Goal: Information Seeking & Learning: Find specific fact

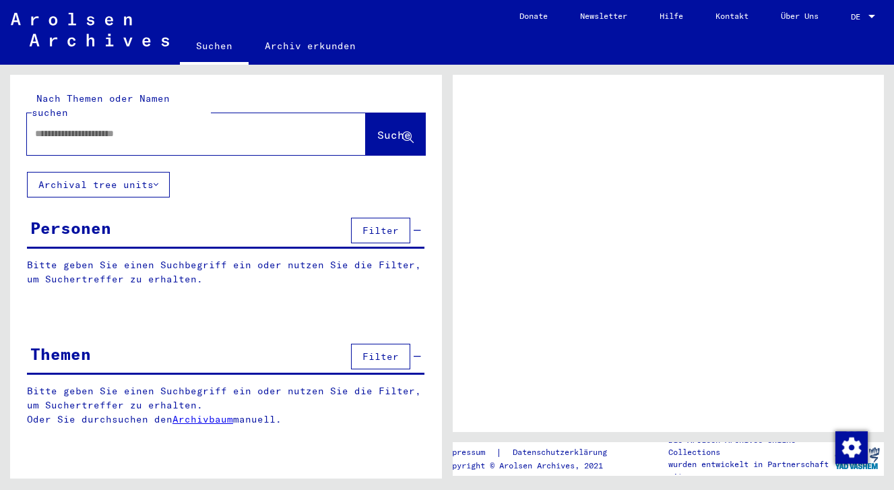
click at [122, 127] on input "text" at bounding box center [184, 134] width 299 height 14
type input "*******"
click at [366, 113] on button "Suche" at bounding box center [395, 134] width 59 height 42
click at [399, 128] on span "Suche" at bounding box center [394, 134] width 34 height 13
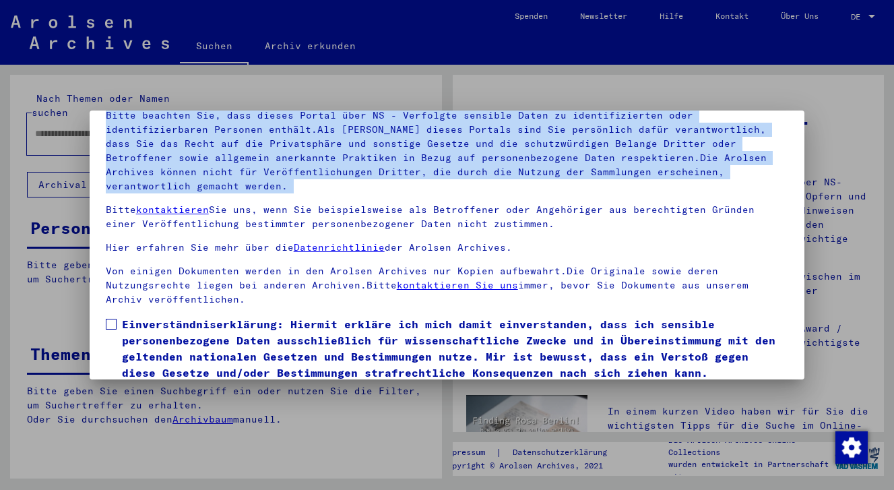
scroll to position [117, 0]
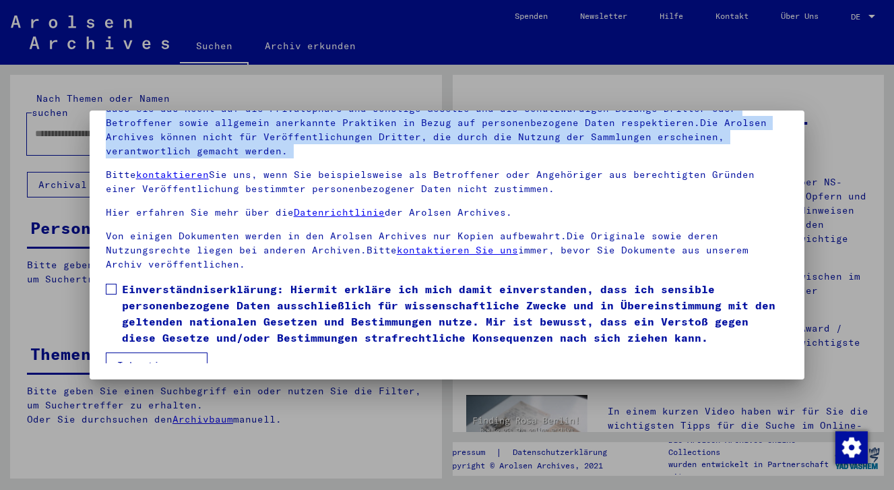
drag, startPoint x: 521, startPoint y: 285, endPoint x: 493, endPoint y: 416, distance: 134.3
click at [493, 416] on div "Herzlich Willkommen im Online-Archiv der Arolsen Archives. Unsere Nutzungsbedin…" at bounding box center [447, 245] width 894 height 490
click at [113, 284] on span at bounding box center [111, 289] width 11 height 11
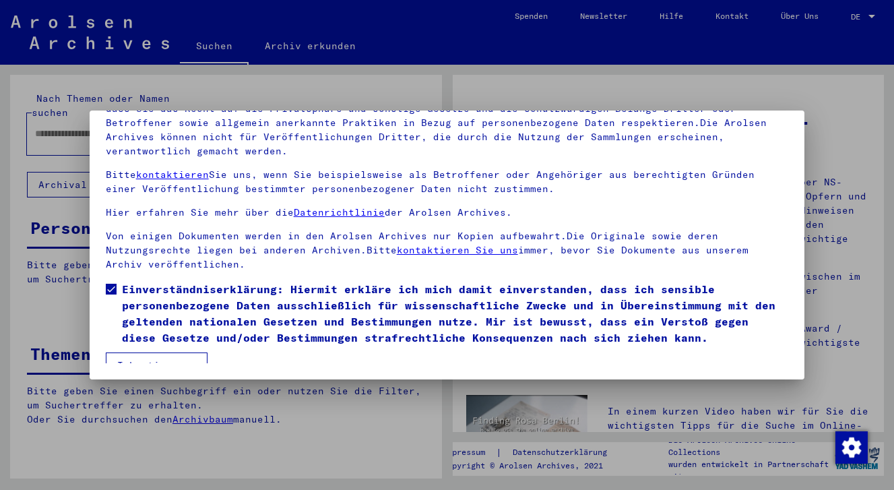
click at [146, 352] on button "Ich stimme zu" at bounding box center [157, 365] width 102 height 26
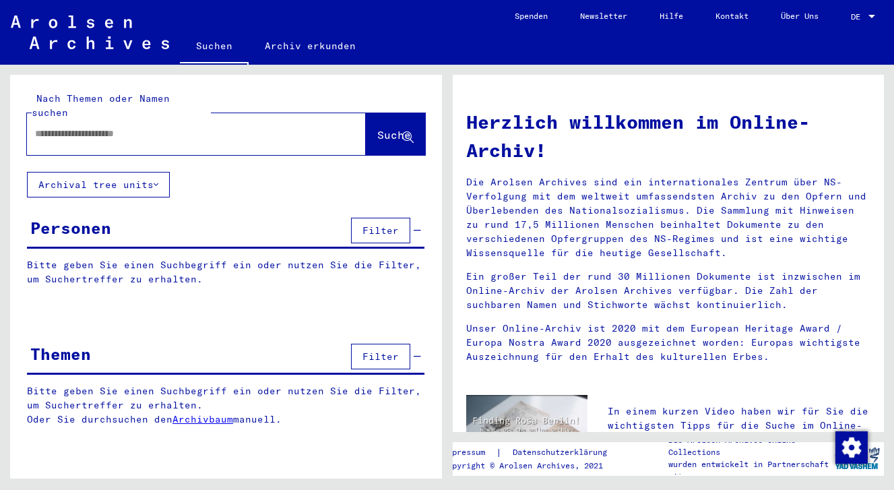
click at [179, 127] on input "text" at bounding box center [180, 134] width 290 height 14
type input "*******"
click at [400, 113] on button "Suche" at bounding box center [395, 134] width 59 height 42
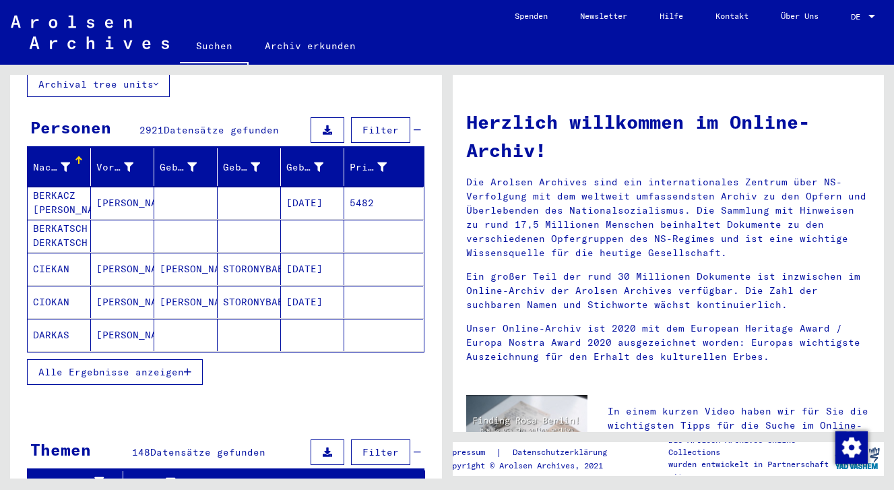
scroll to position [103, 0]
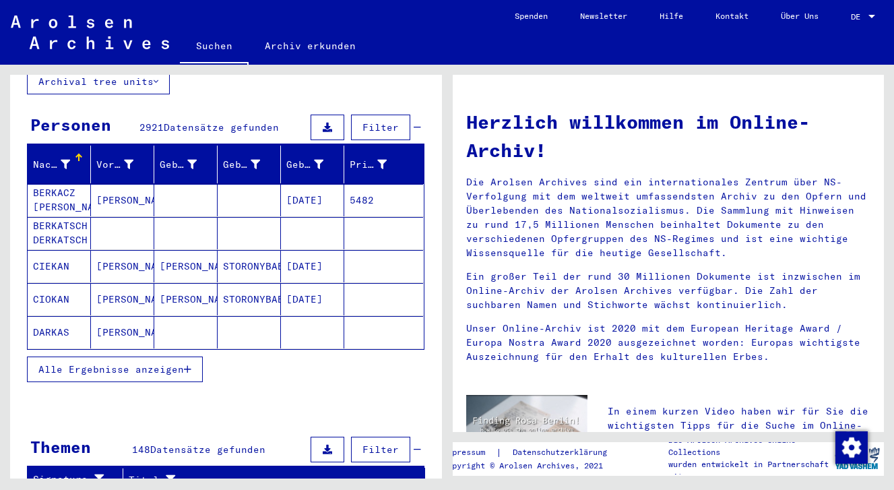
click at [189, 365] on icon "button" at bounding box center [187, 369] width 7 height 9
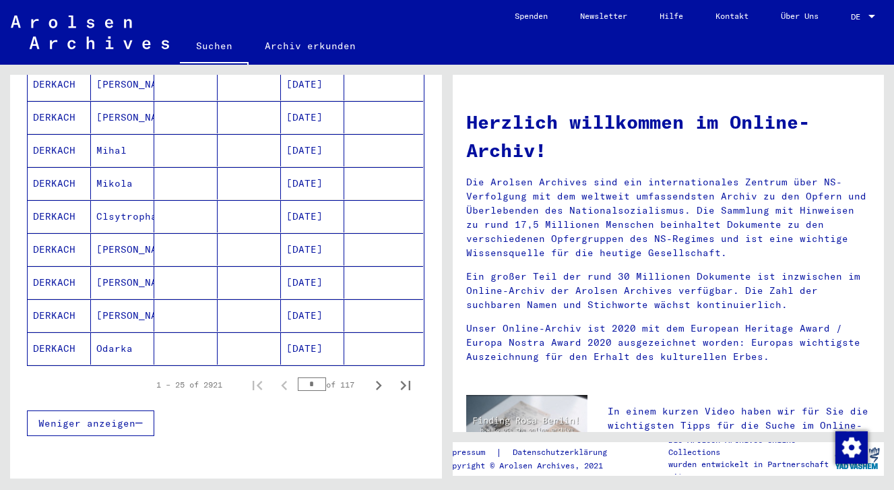
scroll to position [755, 0]
